Goal: Go to known website: Access a specific website the user already knows

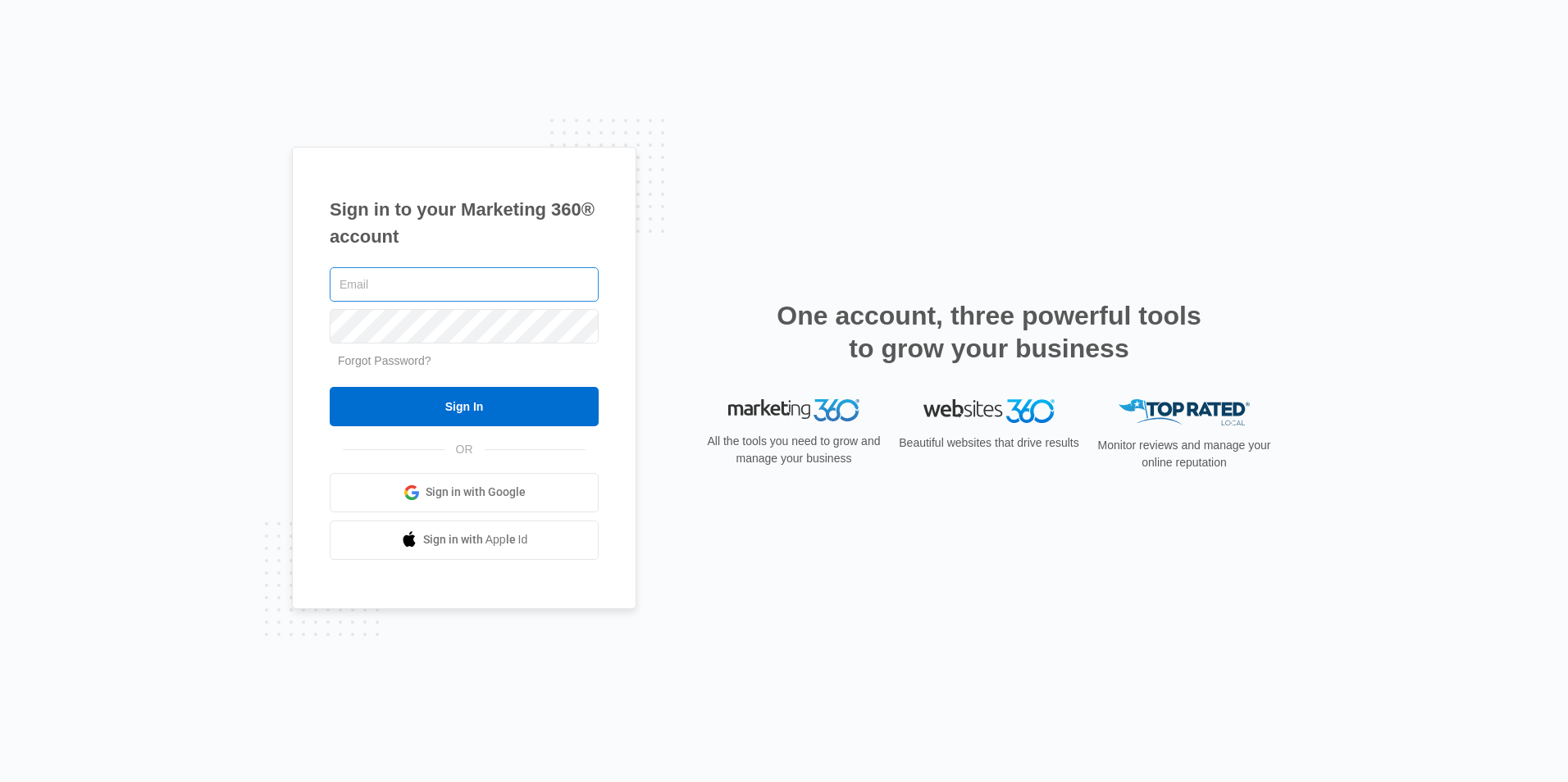
click at [484, 281] on input "text" at bounding box center [464, 284] width 269 height 34
type input "[EMAIL_ADDRESS][DOMAIN_NAME]"
click at [330, 387] on input "Sign In" at bounding box center [464, 406] width 269 height 40
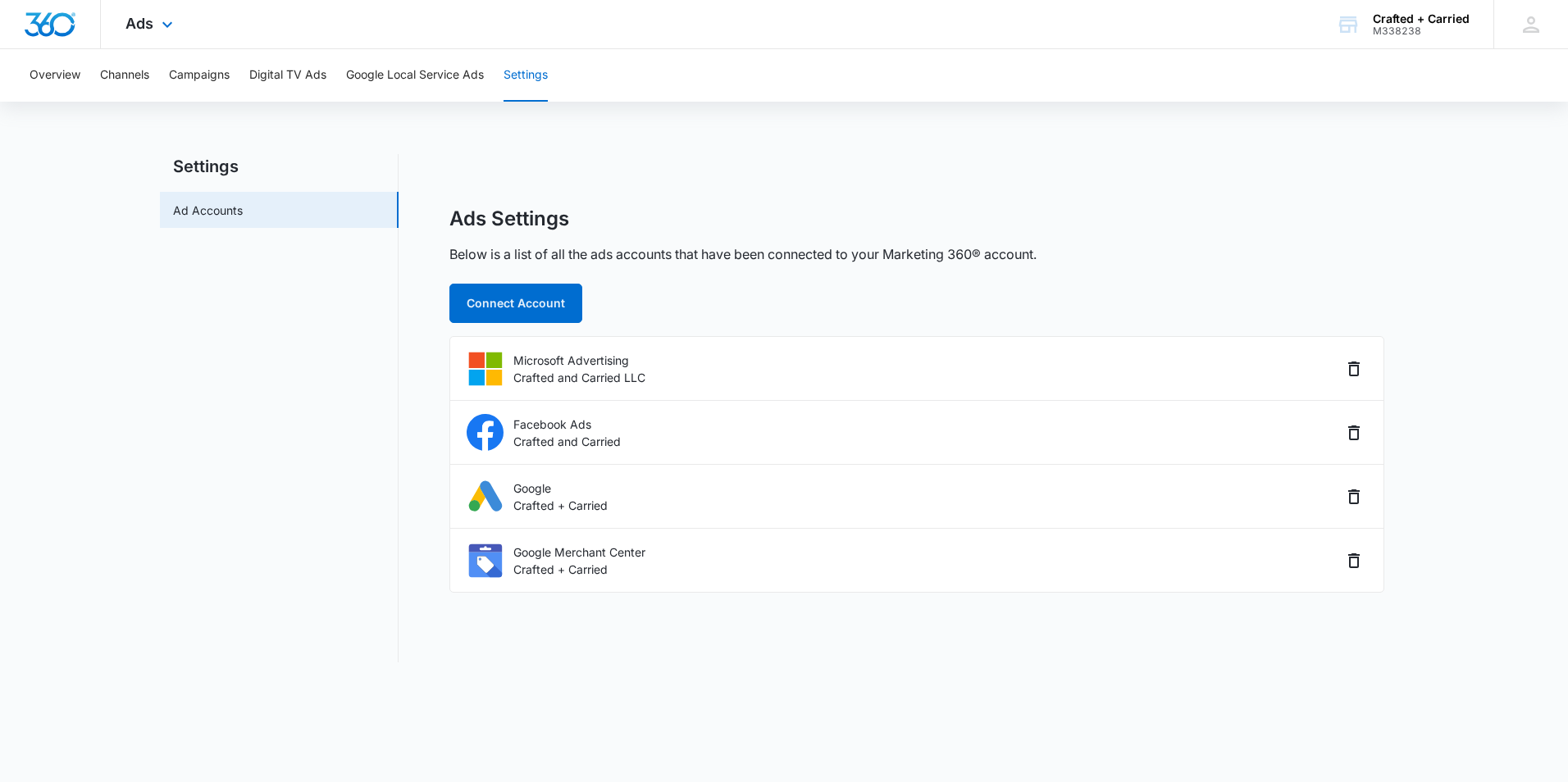
click at [49, 19] on img "Dashboard" at bounding box center [50, 25] width 53 height 25
